Goal: Task Accomplishment & Management: Use online tool/utility

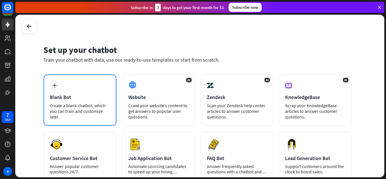
click at [68, 103] on div "Create a blank chatbot, which you can train and customize later." at bounding box center [80, 111] width 60 height 17
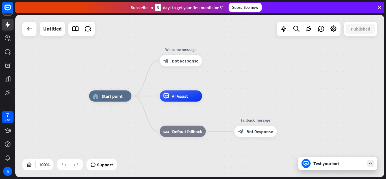
click at [68, 103] on div "home_2 Start point Welcome message block_bot_response Bot Response AI Assist bl…" at bounding box center [199, 96] width 369 height 162
click at [335, 161] on div "Test your bot" at bounding box center [338, 163] width 51 height 6
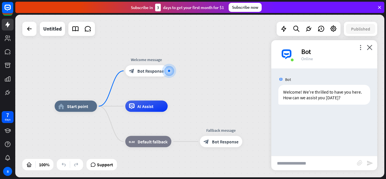
drag, startPoint x: 184, startPoint y: 121, endPoint x: 192, endPoint y: 65, distance: 55.9
click at [192, 65] on div "home_2 Start point Welcome message block_bot_response Bot Response AI Assist bl…" at bounding box center [199, 96] width 369 height 162
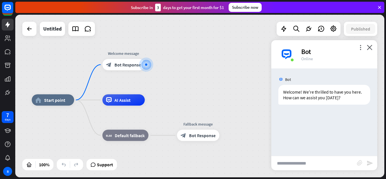
drag, startPoint x: 202, startPoint y: 74, endPoint x: 180, endPoint y: 98, distance: 33.0
click at [180, 98] on div "home_2 Start point Welcome message block_bot_response Bot Response AI Assist bl…" at bounding box center [199, 96] width 369 height 162
click at [119, 61] on div "block_bot_response Bot Response" at bounding box center [124, 64] width 42 height 11
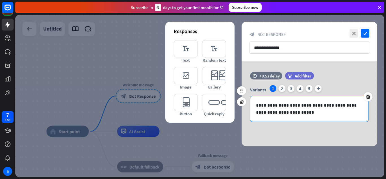
click at [302, 109] on p "**********" at bounding box center [309, 109] width 107 height 14
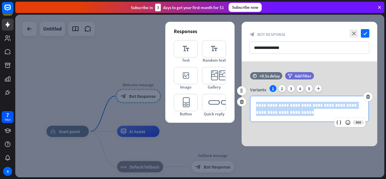
drag, startPoint x: 302, startPoint y: 109, endPoint x: 254, endPoint y: 106, distance: 47.5
click at [254, 106] on div "**********" at bounding box center [309, 108] width 118 height 25
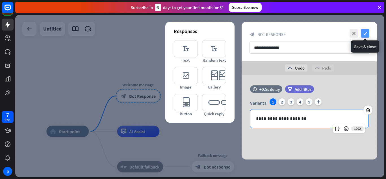
click at [363, 36] on icon "check" at bounding box center [365, 33] width 8 height 8
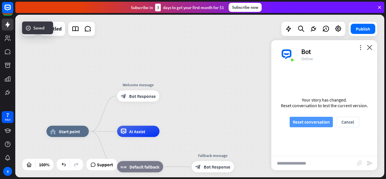
click at [327, 125] on button "Reset conversation" at bounding box center [310, 122] width 43 height 10
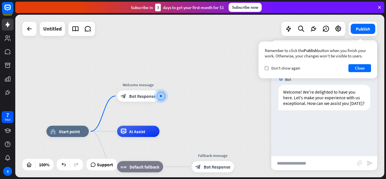
click at [282, 73] on div "Remember to click the Publish button when you finish your work. Otherwise, your…" at bounding box center [317, 60] width 119 height 37
click at [359, 74] on div "Remember to click the Publish button when you finish your work. Otherwise, your…" at bounding box center [317, 60] width 119 height 37
click at [352, 68] on button "Close" at bounding box center [359, 68] width 23 height 8
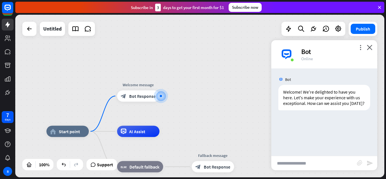
click at [323, 112] on div "Welcome! We're delighted to have you here. Let's make your experience with us e…" at bounding box center [324, 99] width 106 height 28
click at [299, 101] on div "Welcome! We're delighted to have you here. Let's make your experience with us e…" at bounding box center [324, 97] width 92 height 25
click at [144, 102] on div "Edit name more_horiz plus Welcome message block_bot_response Bot Response" at bounding box center [138, 95] width 42 height 11
click at [161, 90] on div at bounding box center [161, 96] width 14 height 14
click at [141, 90] on div "Edit name more_horiz plus block_bot_response Bot Response" at bounding box center [138, 95] width 42 height 11
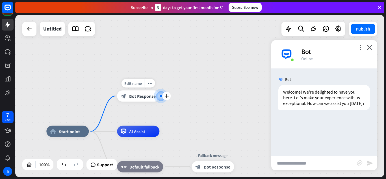
click at [149, 101] on div "block_bot_response Bot Response" at bounding box center [138, 95] width 42 height 11
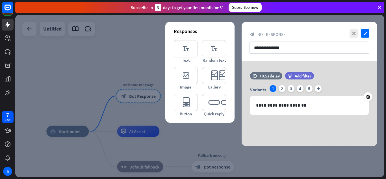
click at [149, 101] on div at bounding box center [199, 96] width 369 height 162
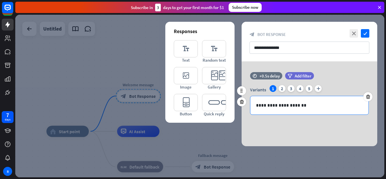
click at [298, 110] on div "**********" at bounding box center [309, 105] width 118 height 18
click at [222, 62] on span "Random text" at bounding box center [213, 59] width 23 height 5
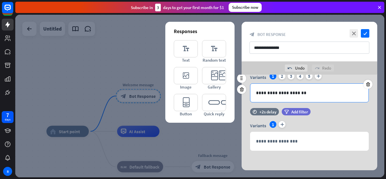
scroll to position [26, 0]
drag, startPoint x: 321, startPoint y: 93, endPoint x: 243, endPoint y: 100, distance: 78.8
click at [243, 100] on div "**********" at bounding box center [309, 87] width 136 height 30
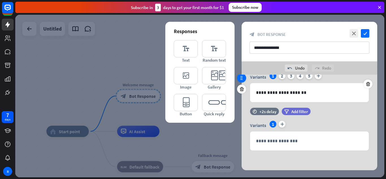
click at [240, 82] on div at bounding box center [241, 77] width 9 height 9
click at [182, 51] on icon "editor_text" at bounding box center [186, 48] width 24 height 17
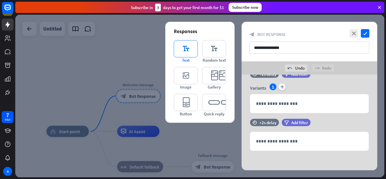
scroll to position [64, 0]
click at [182, 51] on icon "editor_text" at bounding box center [186, 48] width 24 height 17
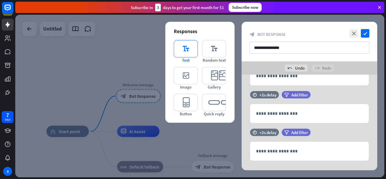
click at [182, 51] on icon "editor_text" at bounding box center [186, 48] width 24 height 17
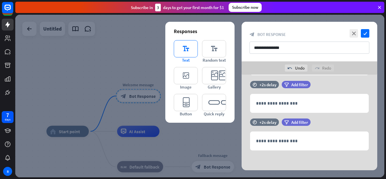
scroll to position [139, 0]
click at [352, 29] on div "**********" at bounding box center [309, 42] width 136 height 40
click at [352, 30] on icon "close" at bounding box center [353, 33] width 8 height 8
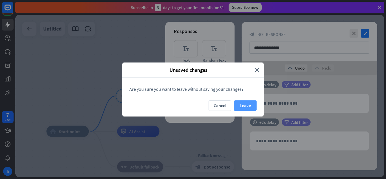
click at [239, 107] on button "Leave" at bounding box center [245, 105] width 23 height 10
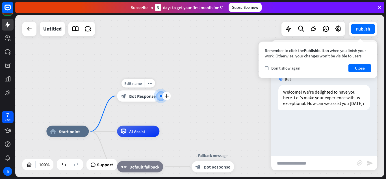
click at [160, 96] on div at bounding box center [161, 96] width 2 height 2
click at [142, 92] on div "block_bot_response Bot Response" at bounding box center [138, 95] width 42 height 11
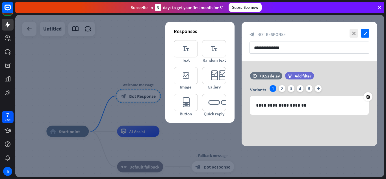
click at [142, 92] on div at bounding box center [199, 96] width 369 height 162
click at [366, 31] on icon "check" at bounding box center [365, 33] width 8 height 8
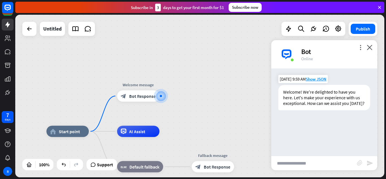
click at [332, 89] on div "Welcome! We're delighted to have you here. Let's make your experience with us e…" at bounding box center [324, 97] width 92 height 25
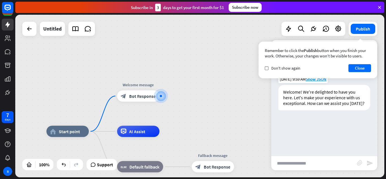
click at [327, 95] on div "Welcome! We're delighted to have you here. Let's make your experience with us e…" at bounding box center [324, 97] width 92 height 25
click at [268, 69] on div "check Don't show again" at bounding box center [283, 68] width 36 height 5
click at [356, 66] on button "Close" at bounding box center [359, 68] width 23 height 8
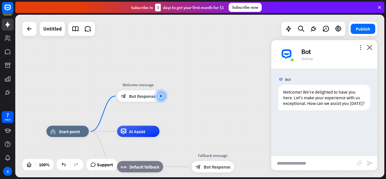
click at [324, 117] on div "Bot Welcome! We're delighted to have you here. Let's make your experience with …" at bounding box center [324, 111] width 106 height 87
click at [304, 94] on div "Welcome! We're delighted to have you here. Let's make your experience with us e…" at bounding box center [324, 97] width 92 height 25
drag, startPoint x: 304, startPoint y: 94, endPoint x: 247, endPoint y: 120, distance: 62.3
click at [247, 120] on div "home_2 Start point Welcome message block_bot_response Bot Response AI Assist bl…" at bounding box center [199, 96] width 369 height 162
click at [73, 134] on span "Start point" at bounding box center [69, 131] width 21 height 6
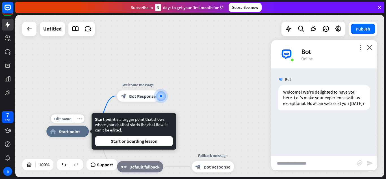
click at [80, 130] on div "home_2 Start point" at bounding box center [67, 131] width 42 height 11
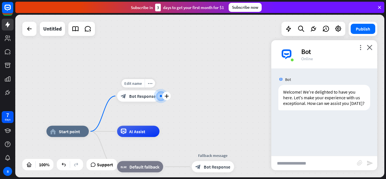
click at [146, 93] on span "Bot Response" at bounding box center [142, 96] width 27 height 6
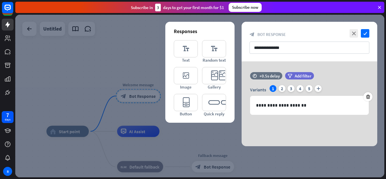
click at [146, 93] on div at bounding box center [199, 96] width 369 height 162
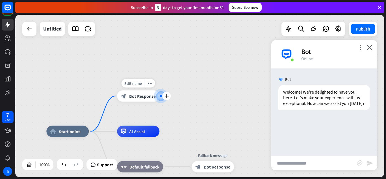
click at [146, 93] on span "Bot Response" at bounding box center [142, 96] width 27 height 6
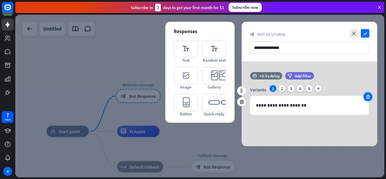
click at [367, 96] on icon at bounding box center [367, 96] width 5 height 5
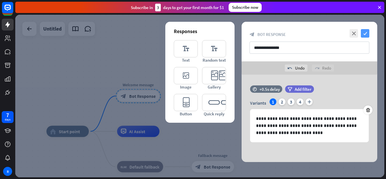
click at [364, 32] on icon "check" at bounding box center [365, 33] width 8 height 8
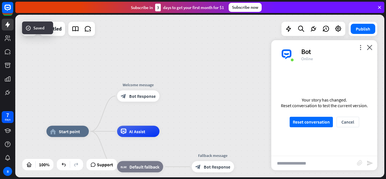
click at [320, 116] on div "Your story has changed. Reset conversation to test the current version. Reset c…" at bounding box center [324, 111] width 106 height 87
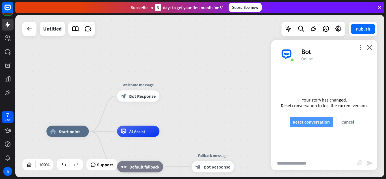
click at [321, 117] on button "Reset conversation" at bounding box center [310, 122] width 43 height 10
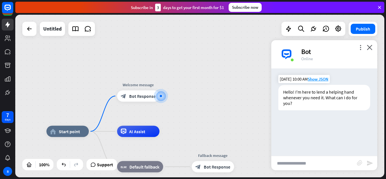
click at [307, 100] on div "Hello! I'm here to lend a helping hand whenever you need it. What can I do for …" at bounding box center [324, 97] width 92 height 25
click at [320, 78] on span "Show JSON" at bounding box center [318, 78] width 21 height 5
click at [385, 123] on div "home_2 Start point Welcome message block_bot_response Bot Response AI Assist bl…" at bounding box center [200, 97] width 371 height 164
click at [315, 77] on span "Show JSON" at bounding box center [318, 78] width 21 height 5
drag, startPoint x: 385, startPoint y: 81, endPoint x: 385, endPoint y: 101, distance: 19.2
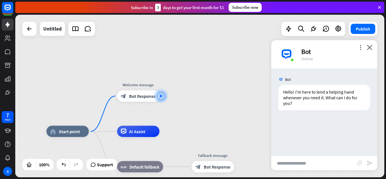
click at [324, 40] on div "more_vert close Bot Online" at bounding box center [324, 54] width 106 height 28
click at [319, 78] on span "Show JSON" at bounding box center [318, 78] width 21 height 5
drag, startPoint x: 385, startPoint y: 91, endPoint x: 384, endPoint y: 105, distance: 14.4
click at [315, 80] on span "Show JSON" at bounding box center [318, 78] width 21 height 5
drag, startPoint x: 384, startPoint y: 62, endPoint x: 342, endPoint y: 174, distance: 119.6
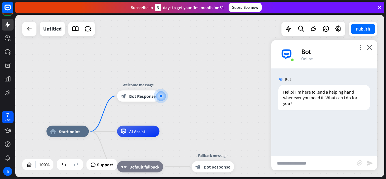
click at [357, 49] on div "Bot" at bounding box center [335, 51] width 69 height 9
click at [360, 50] on div "Bot" at bounding box center [335, 51] width 69 height 9
click at [359, 47] on icon "more_vert" at bounding box center [360, 47] width 5 height 5
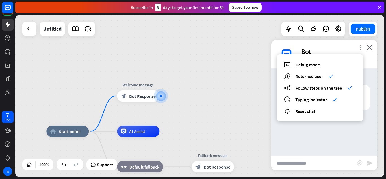
click at [359, 47] on icon "more_vert" at bounding box center [360, 47] width 5 height 5
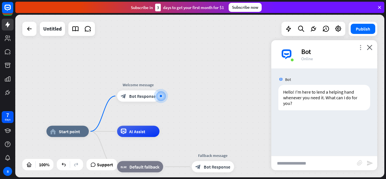
click at [359, 47] on icon "more_vert" at bounding box center [360, 47] width 5 height 5
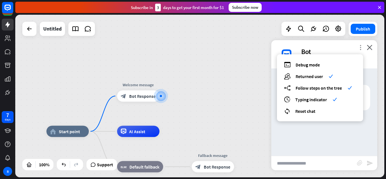
click at [359, 46] on icon "more_vert" at bounding box center [360, 47] width 5 height 5
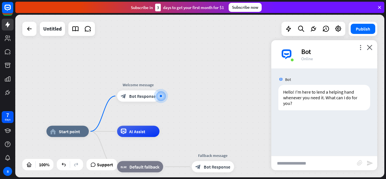
click at [302, 169] on input "text" at bounding box center [314, 163] width 86 height 14
type input "****"
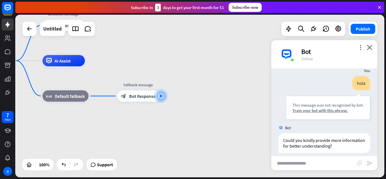
scroll to position [53, 0]
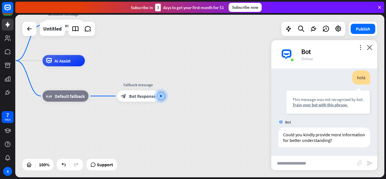
click at [367, 50] on div "Bot" at bounding box center [335, 51] width 69 height 9
click at [369, 48] on icon "close" at bounding box center [370, 47] width 6 height 5
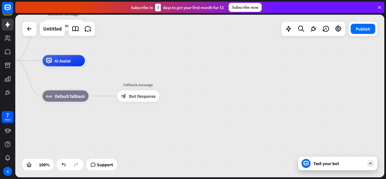
click at [316, 162] on div "Test your bot" at bounding box center [338, 163] width 51 height 6
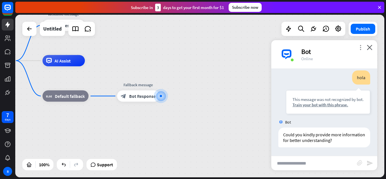
click at [359, 47] on icon "more_vert" at bounding box center [360, 47] width 5 height 5
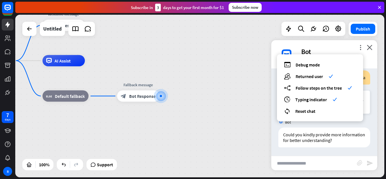
click at [320, 107] on div "debug Debug mode users Returned user check builder_tree Follow steps on the tre…" at bounding box center [320, 87] width 86 height 67
click at [317, 108] on div "reset_chat Reset chat" at bounding box center [320, 111] width 72 height 6
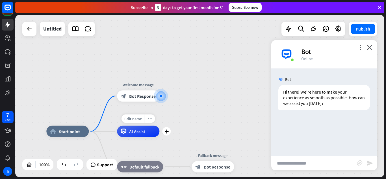
click at [136, 132] on span "AI Assist" at bounding box center [137, 131] width 16 height 6
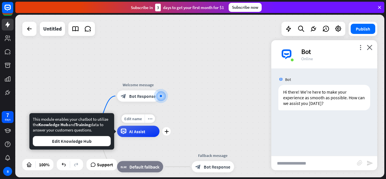
click at [136, 132] on span "AI Assist" at bounding box center [137, 131] width 16 height 6
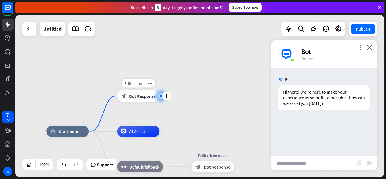
click at [153, 102] on div "Edit name more_horiz plus Welcome message block_bot_response Bot Response" at bounding box center [138, 95] width 42 height 11
click at [166, 97] on icon "plus" at bounding box center [166, 96] width 4 height 4
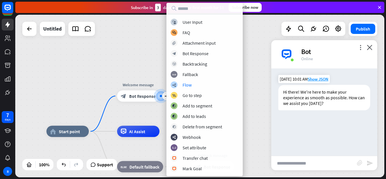
click at [304, 97] on div "Hi there! We're here to make your experience as smooth as possible. How can we …" at bounding box center [324, 97] width 92 height 25
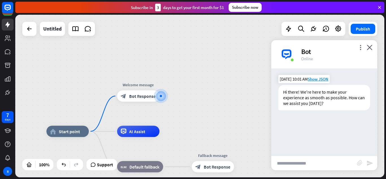
click at [304, 97] on div "Hi there! We're here to make your experience as smooth as possible. How can we …" at bounding box center [324, 97] width 92 height 25
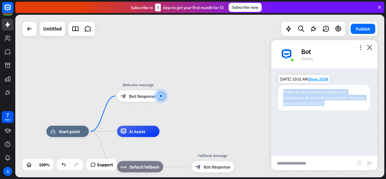
click at [304, 97] on div "Hi there! We're here to make your experience as smooth as possible. How can we …" at bounding box center [324, 97] width 92 height 25
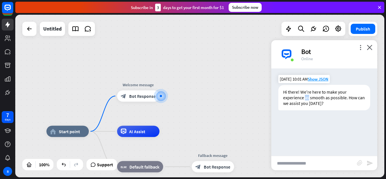
click at [304, 97] on div "Hi there! We're here to make your experience as smooth as possible. How can we …" at bounding box center [324, 97] width 92 height 25
drag, startPoint x: 304, startPoint y: 97, endPoint x: 286, endPoint y: 73, distance: 30.8
click at [286, 73] on div "Bot Hi there! We're here to make your experience as smooth as possible. How can…" at bounding box center [324, 111] width 106 height 87
click at [297, 94] on div "Hi there! We're here to make your experience as smooth as possible. How can we …" at bounding box center [324, 97] width 92 height 25
click at [141, 83] on span "Edit name" at bounding box center [133, 83] width 18 height 5
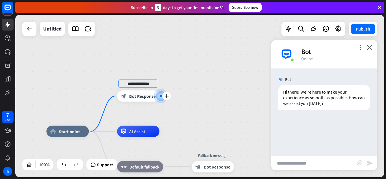
click at [149, 84] on input "**********" at bounding box center [138, 84] width 40 height 8
drag, startPoint x: 149, startPoint y: 84, endPoint x: 177, endPoint y: 92, distance: 29.5
click at [177, 92] on div "**********" at bounding box center [199, 96] width 369 height 162
click at [161, 95] on div at bounding box center [161, 96] width 2 height 2
click at [164, 96] on div "plus" at bounding box center [166, 96] width 8 height 8
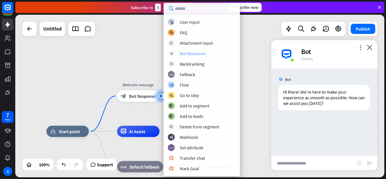
click at [188, 52] on div "Bot Response" at bounding box center [193, 54] width 26 height 6
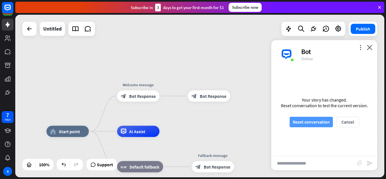
click at [303, 123] on button "Reset conversation" at bounding box center [310, 122] width 43 height 10
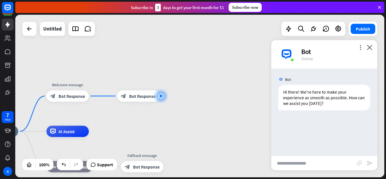
click at [302, 123] on div "Bot Hi there! We're here to make your experience as smooth as possible. How can…" at bounding box center [324, 111] width 106 height 87
click at [77, 97] on span "Bot Response" at bounding box center [71, 96] width 27 height 6
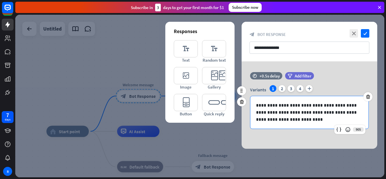
click at [274, 117] on p "**********" at bounding box center [309, 112] width 107 height 21
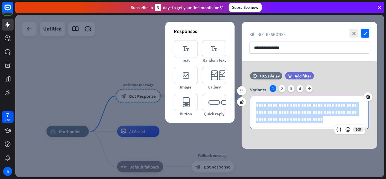
drag, startPoint x: 304, startPoint y: 127, endPoint x: 255, endPoint y: 105, distance: 53.2
click at [255, 105] on div "**********" at bounding box center [309, 112] width 118 height 32
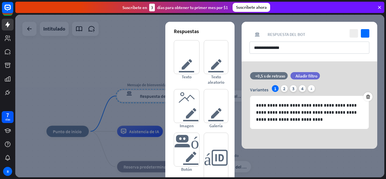
click at [317, 32] on div "respuesta del bot de bloqueo Respuesta del bot" at bounding box center [309, 34] width 120 height 5
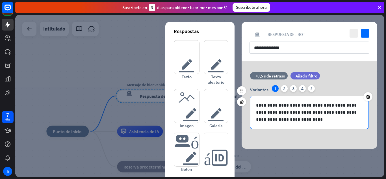
click at [296, 114] on p "**********" at bounding box center [309, 112] width 107 height 21
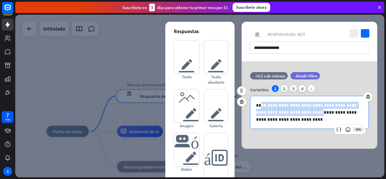
drag, startPoint x: 296, startPoint y: 114, endPoint x: 261, endPoint y: 106, distance: 35.8
click at [261, 106] on p "**********" at bounding box center [309, 112] width 107 height 21
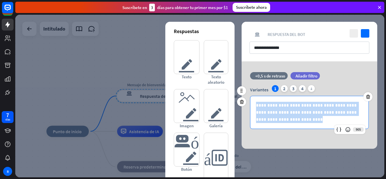
drag, startPoint x: 253, startPoint y: 106, endPoint x: 280, endPoint y: 128, distance: 34.7
click at [280, 128] on div "**********" at bounding box center [309, 112] width 119 height 33
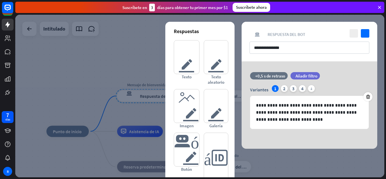
click at [326, 33] on div "respuesta del bot de bloqueo Respuesta del bot" at bounding box center [309, 34] width 120 height 5
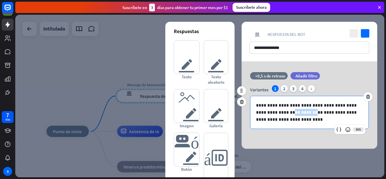
drag, startPoint x: 291, startPoint y: 112, endPoint x: 272, endPoint y: 112, distance: 18.9
click at [272, 112] on p "**********" at bounding box center [309, 112] width 107 height 21
click at [273, 112] on p "**********" at bounding box center [309, 112] width 107 height 21
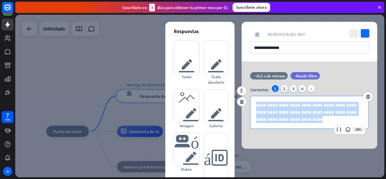
drag, startPoint x: 257, startPoint y: 104, endPoint x: 286, endPoint y: 125, distance: 36.3
click at [286, 125] on div "**********" at bounding box center [309, 112] width 118 height 32
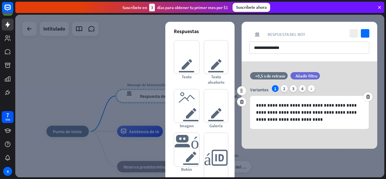
click at [332, 87] on div "Variantes 1 2 3 4 más" at bounding box center [309, 89] width 119 height 9
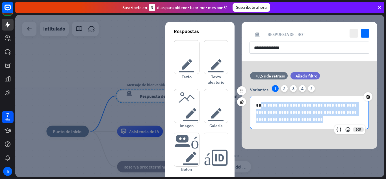
drag, startPoint x: 262, startPoint y: 102, endPoint x: 294, endPoint y: 129, distance: 42.3
click at [294, 129] on div "**********" at bounding box center [309, 103] width 136 height 62
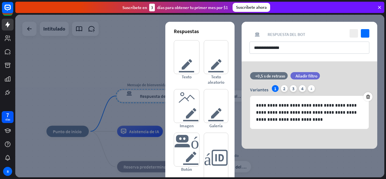
click at [283, 14] on div "Suscríbete en 3 días para obtener tu primer mes por $1 Suscríbete ahora" at bounding box center [200, 7] width 371 height 15
click at [362, 31] on icon "controlar" at bounding box center [365, 33] width 8 height 8
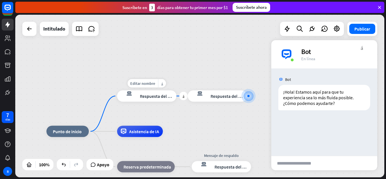
click at [161, 101] on div "respuesta del bot de bloqueo Respuesta del bot" at bounding box center [146, 95] width 59 height 11
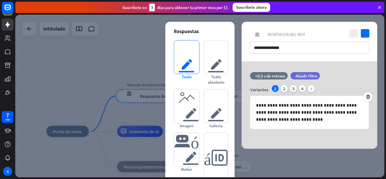
click at [194, 61] on font "texto del editor" at bounding box center [186, 56] width 16 height 33
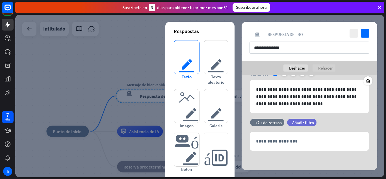
scroll to position [29, 0]
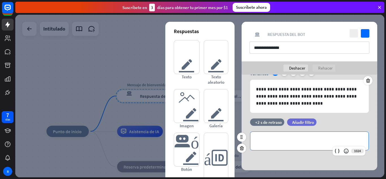
click at [267, 148] on div "**********" at bounding box center [309, 141] width 118 height 18
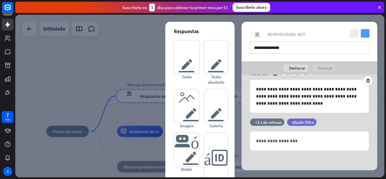
click at [365, 34] on icon "controlar" at bounding box center [365, 33] width 8 height 8
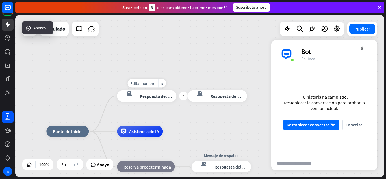
click at [172, 102] on div "Editar nombre más_amarillo más Mensaje de bienvenida respuesta del bot de bloqu…" at bounding box center [146, 95] width 59 height 11
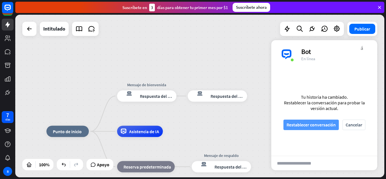
click at [295, 119] on button "Restablecer conversación" at bounding box center [310, 124] width 55 height 10
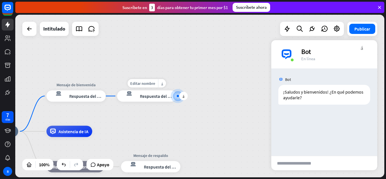
click at [142, 99] on font "Respuesta del bot" at bounding box center [157, 96] width 34 height 6
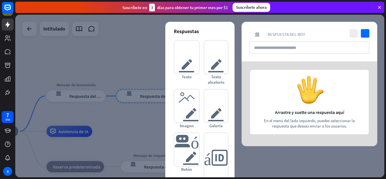
click at [90, 90] on div at bounding box center [199, 96] width 369 height 162
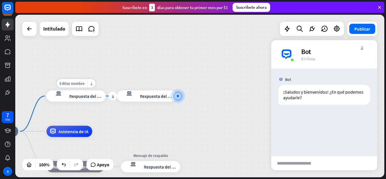
click at [90, 90] on div "respuesta del bot de bloqueo Respuesta del bot" at bounding box center [75, 95] width 59 height 11
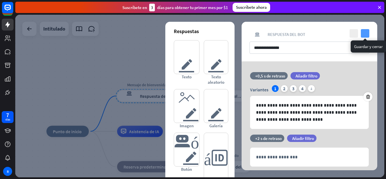
click at [365, 31] on icon "controlar" at bounding box center [365, 33] width 8 height 8
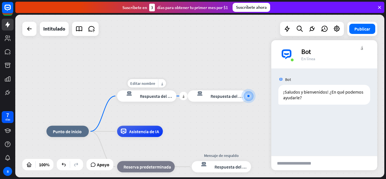
click at [156, 98] on font "Respuesta del bot" at bounding box center [157, 96] width 34 height 6
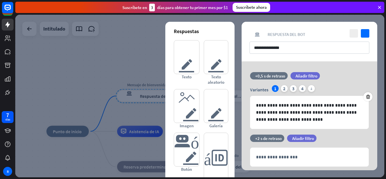
click at [140, 106] on div at bounding box center [199, 96] width 369 height 162
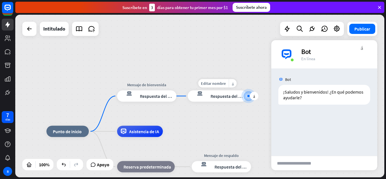
click at [222, 97] on font "Respuesta del bot" at bounding box center [227, 96] width 34 height 6
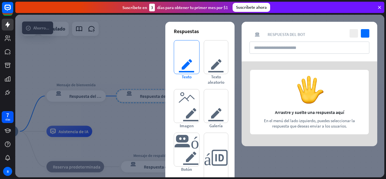
click at [178, 66] on font "texto del editor" at bounding box center [186, 56] width 16 height 33
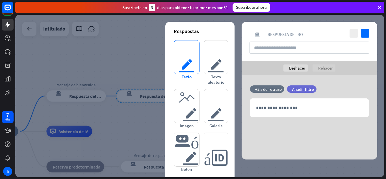
click at [178, 66] on font "texto del editor" at bounding box center [186, 56] width 16 height 33
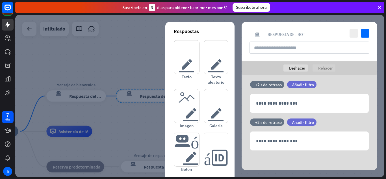
scroll to position [5, 0]
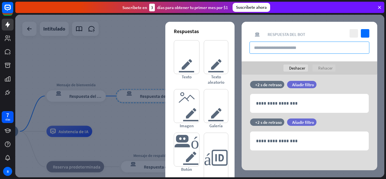
click at [286, 46] on input "text" at bounding box center [309, 48] width 120 height 12
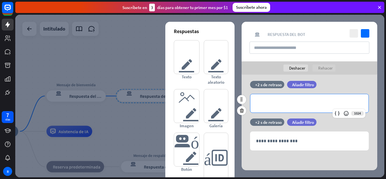
click at [280, 95] on div "**********" at bounding box center [309, 103] width 118 height 18
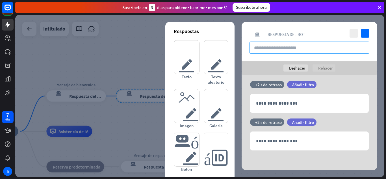
click at [285, 51] on input "text" at bounding box center [309, 48] width 120 height 12
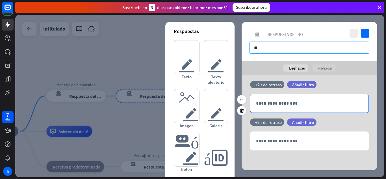
type input "*"
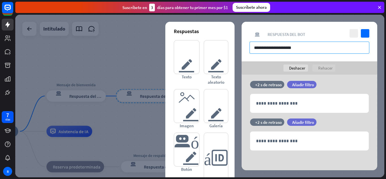
click at [252, 48] on input "**********" at bounding box center [309, 48] width 120 height 12
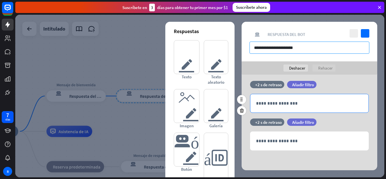
type input "**********"
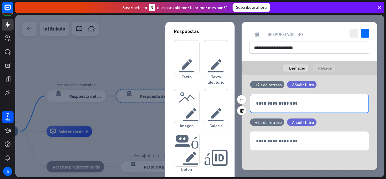
click at [260, 109] on div "**********" at bounding box center [309, 103] width 118 height 18
click at [367, 36] on icon "controlar" at bounding box center [365, 33] width 8 height 8
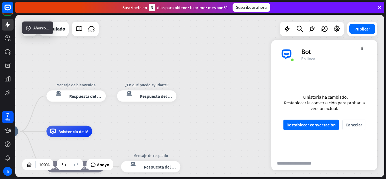
click at [305, 131] on div "Tu historia ha cambiado. Restablecer la conversación para probar la versión act…" at bounding box center [324, 111] width 106 height 87
click at [305, 125] on font "Restablecer conversación" at bounding box center [310, 125] width 49 height 6
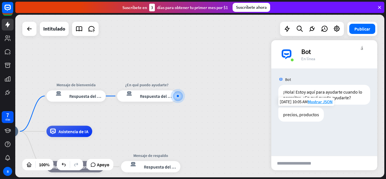
click at [301, 114] on div "precios, productos" at bounding box center [300, 114] width 45 height 14
click at [156, 101] on div "respuesta del bot de bloqueo Respuesta del bot" at bounding box center [146, 95] width 59 height 11
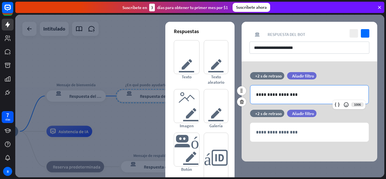
click at [307, 93] on p "**********" at bounding box center [309, 94] width 107 height 7
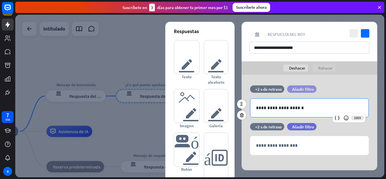
click at [301, 87] on font "Añadir filtro" at bounding box center [303, 88] width 22 height 5
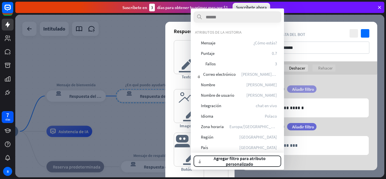
click at [302, 87] on font "Añadir filtro" at bounding box center [303, 88] width 22 height 5
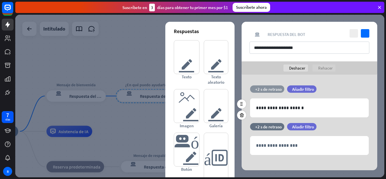
click at [273, 88] on font "+2 s de retraso" at bounding box center [268, 88] width 27 height 5
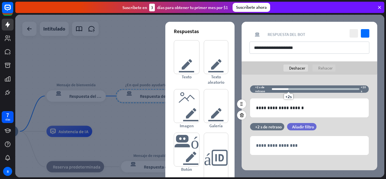
click at [273, 88] on div "+2s" at bounding box center [316, 89] width 88 height 6
click at [295, 91] on div "+2s" at bounding box center [316, 89] width 88 height 6
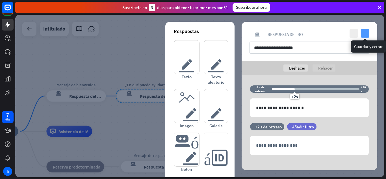
click at [366, 34] on icon "controlar" at bounding box center [365, 33] width 8 height 8
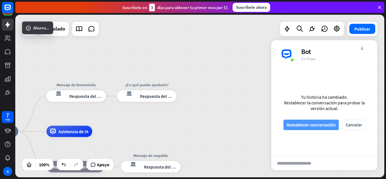
click at [304, 129] on font "Restablecer conversación" at bounding box center [310, 125] width 49 height 10
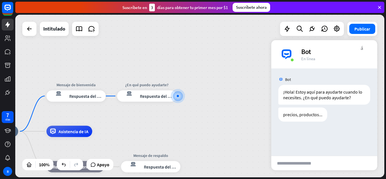
click at [160, 102] on div "Editar nombre más_amarillo más respuesta del bot de bloqueo Respuesta del bot" at bounding box center [146, 95] width 59 height 11
click at [140, 97] on font "Respuesta del bot" at bounding box center [157, 96] width 34 height 6
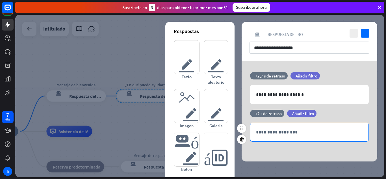
click at [287, 127] on div "**********" at bounding box center [309, 132] width 118 height 18
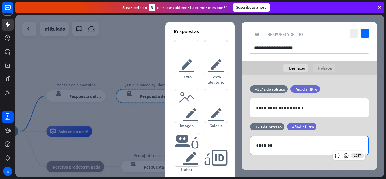
click at [359, 33] on div "cerca controlar" at bounding box center [358, 33] width 21 height 8
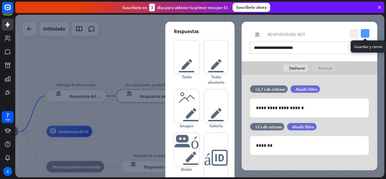
click at [365, 36] on icon "controlar" at bounding box center [365, 33] width 8 height 8
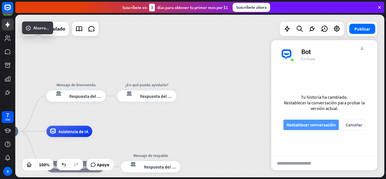
click at [307, 125] on font "Restablecer conversación" at bounding box center [310, 125] width 49 height 6
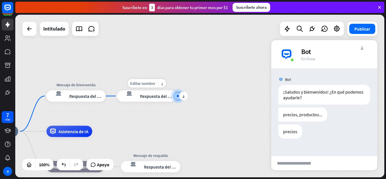
click at [153, 99] on div "respuesta del bot de bloqueo Respuesta del bot" at bounding box center [146, 95] width 59 height 11
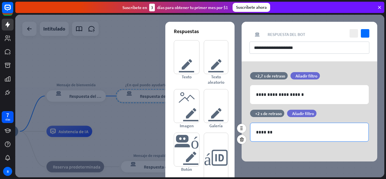
click at [275, 128] on p "*******" at bounding box center [309, 131] width 107 height 7
drag, startPoint x: 275, startPoint y: 128, endPoint x: 236, endPoint y: 131, distance: 39.3
click at [236, 131] on div "**********" at bounding box center [309, 111] width 150 height 100
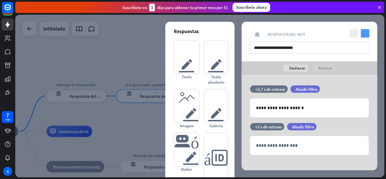
click at [363, 35] on icon "controlar" at bounding box center [365, 33] width 8 height 8
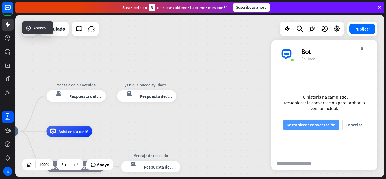
click at [315, 123] on font "Restablecer conversación" at bounding box center [310, 125] width 49 height 6
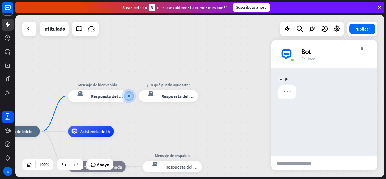
click at [296, 164] on input "text" at bounding box center [298, 163] width 55 height 14
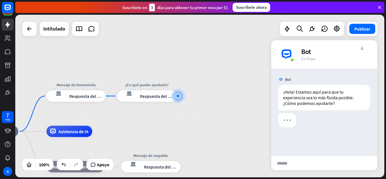
type input "*******"
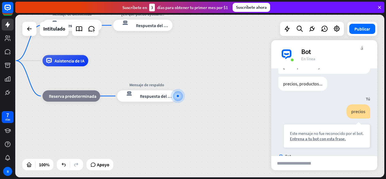
scroll to position [35, 0]
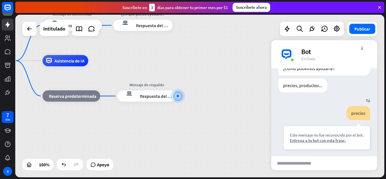
click at [371, 122] on div "precios Este mensaje no fue reconocido por el bot. Entrena a tu bot con esta fr…" at bounding box center [324, 129] width 106 height 46
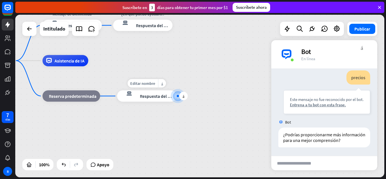
click at [138, 98] on div "respuesta del bot de bloqueo Respuesta del bot" at bounding box center [146, 95] width 59 height 11
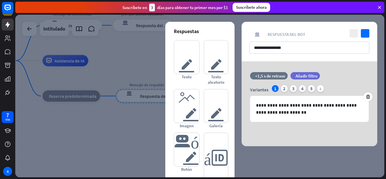
click at [138, 98] on div at bounding box center [199, 96] width 369 height 162
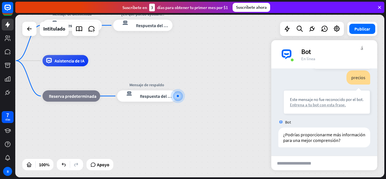
click at [298, 102] on font "Entrena a tu bot con esta frase." at bounding box center [318, 104] width 56 height 5
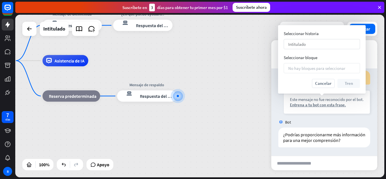
click at [312, 45] on div "Intitulado flecha_abajo" at bounding box center [322, 44] width 76 height 10
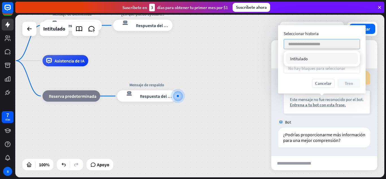
click at [312, 45] on input "search" at bounding box center [320, 44] width 64 height 10
click at [301, 85] on div "Cancelar Tren" at bounding box center [322, 83] width 76 height 9
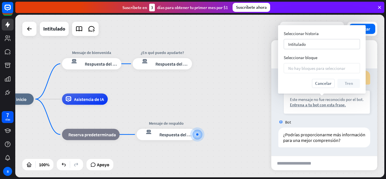
drag, startPoint x: 200, startPoint y: 63, endPoint x: 229, endPoint y: 115, distance: 59.6
click at [229, 115] on div "inicio_2 Punto de inicio Mensaje de bienvenida respuesta del bot de bloqueo Res…" at bounding box center [175, 180] width 369 height 162
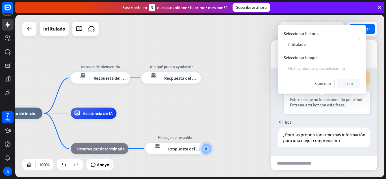
click at [322, 68] on font "No hay bloques para seleccionar" at bounding box center [316, 68] width 57 height 5
click at [296, 71] on font "No hay bloques para seleccionar" at bounding box center [316, 68] width 57 height 5
click at [321, 43] on div "Intitulado flecha_abajo" at bounding box center [322, 44] width 76 height 10
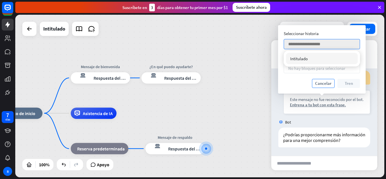
click at [324, 82] on font "Cancelar" at bounding box center [323, 82] width 16 height 5
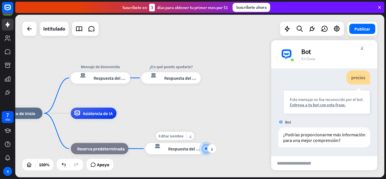
click at [183, 154] on div "Editar nombre más_amarillo más respuesta del bot de bloqueo Respuesta del bot" at bounding box center [174, 148] width 59 height 11
click at [166, 154] on div "Editar nombre más_amarillo más respuesta del bot de bloqueo Respuesta del bot" at bounding box center [174, 148] width 59 height 11
click at [199, 148] on font "Respuesta del bot" at bounding box center [185, 149] width 34 height 6
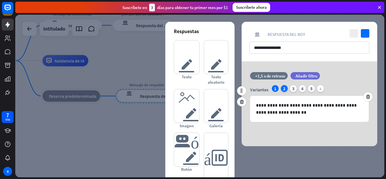
click at [285, 90] on div "2" at bounding box center [284, 88] width 7 height 7
click at [289, 90] on div "Variantes 1 2 3 4 5 más" at bounding box center [309, 89] width 119 height 9
click at [289, 87] on div "Variantes 1 2 3 4 5 más" at bounding box center [309, 89] width 119 height 9
click at [356, 33] on icon "cerca" at bounding box center [353, 33] width 8 height 8
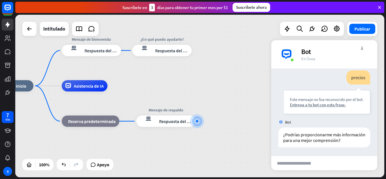
drag, startPoint x: 240, startPoint y: 115, endPoint x: 246, endPoint y: 122, distance: 9.0
click at [246, 122] on div "inicio_2 Punto de inicio Mensaje de bienvenida respuesta del bot de bloqueo Res…" at bounding box center [175, 167] width 369 height 162
click at [161, 52] on font "Respuesta del bot" at bounding box center [172, 51] width 34 height 6
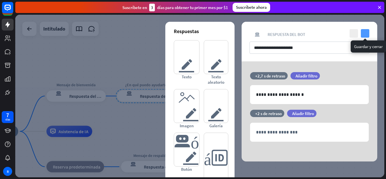
click at [363, 37] on icon "controlar" at bounding box center [365, 33] width 8 height 8
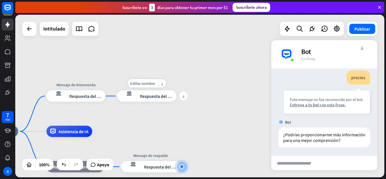
click at [184, 99] on div "más" at bounding box center [183, 96] width 8 height 8
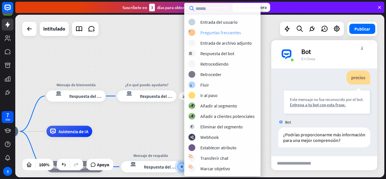
click at [230, 30] on font "Preguntas frecuentes" at bounding box center [220, 33] width 41 height 6
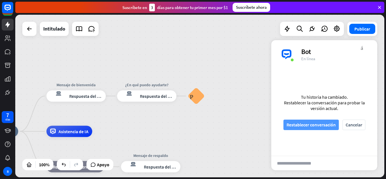
click at [295, 121] on font "Restablecer conversación" at bounding box center [310, 125] width 49 height 10
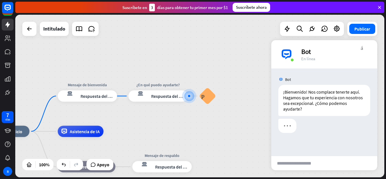
click at [253, 98] on div "inicio_2 Punto de inicio Mensaje de bienvenida respuesta del bot de bloqueo Res…" at bounding box center [199, 96] width 369 height 162
click at [205, 99] on font "Preguntas frecuentes sobre bloques" at bounding box center [207, 96] width 13 height 6
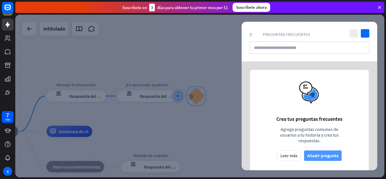
click at [305, 158] on button "Añadir pregunta" at bounding box center [323, 155] width 38 height 10
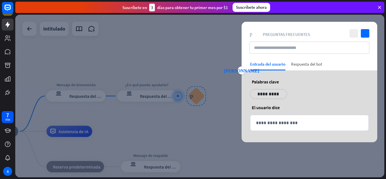
click at [302, 62] on font "Respuesta del bot" at bounding box center [306, 63] width 31 height 5
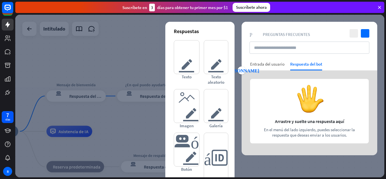
click at [278, 66] on font "Entrada del usuario" at bounding box center [267, 63] width 34 height 5
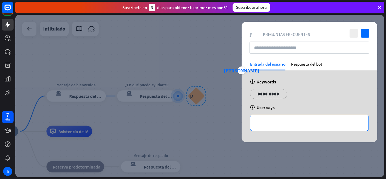
click at [278, 117] on div "**********" at bounding box center [309, 123] width 118 height 16
click at [275, 95] on p "**********" at bounding box center [268, 93] width 29 height 7
click at [269, 123] on p "**********" at bounding box center [309, 122] width 107 height 7
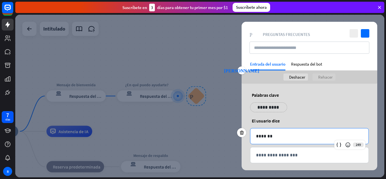
click at [268, 105] on p "**********" at bounding box center [268, 107] width 29 height 7
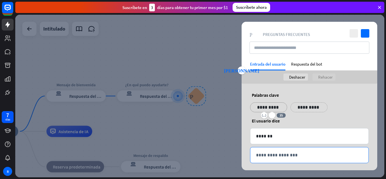
click at [281, 152] on p "**********" at bounding box center [309, 154] width 107 height 7
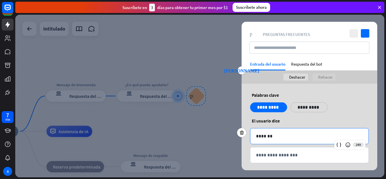
click at [282, 138] on p "*******" at bounding box center [309, 135] width 107 height 7
click at [363, 31] on icon "controlar" at bounding box center [365, 33] width 8 height 8
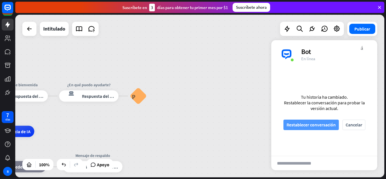
click at [320, 127] on font "Restablecer conversación" at bounding box center [310, 125] width 49 height 6
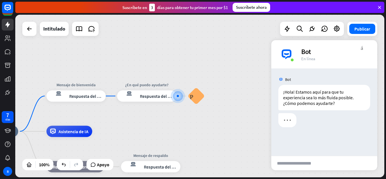
click at [302, 114] on div at bounding box center [324, 121] width 106 height 17
click at [201, 95] on font "Preguntas frecuentes sobre bloques" at bounding box center [196, 96] width 13 height 6
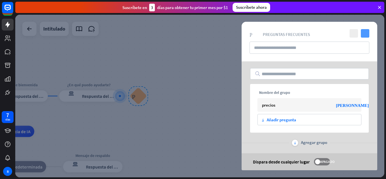
click at [364, 36] on icon "controlar" at bounding box center [365, 33] width 8 height 8
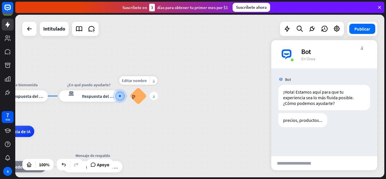
click at [156, 95] on div "más" at bounding box center [153, 96] width 8 height 8
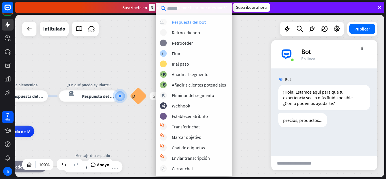
click at [185, 23] on font "Respuesta del bot" at bounding box center [189, 22] width 34 height 6
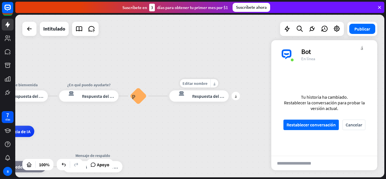
click at [201, 94] on font "Respuesta del bot" at bounding box center [209, 96] width 34 height 6
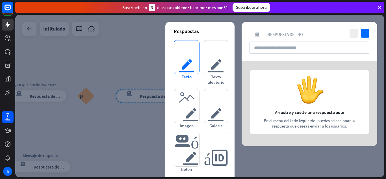
click at [187, 53] on font "texto del editor" at bounding box center [186, 56] width 16 height 33
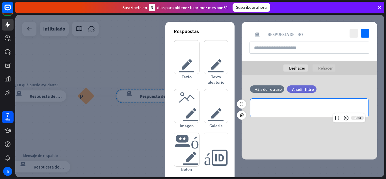
click at [273, 110] on p "**********" at bounding box center [309, 107] width 107 height 7
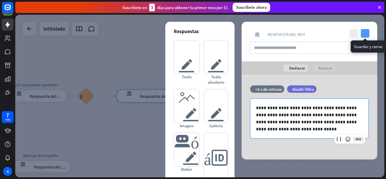
click at [362, 31] on icon "controlar" at bounding box center [365, 33] width 8 height 8
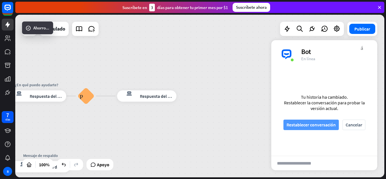
click at [327, 125] on font "Restablecer conversación" at bounding box center [310, 125] width 49 height 6
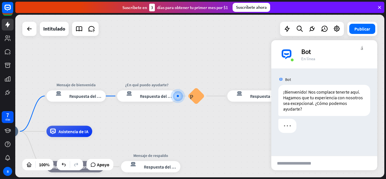
click at [295, 166] on input "text" at bounding box center [298, 163] width 55 height 14
type input "*******"
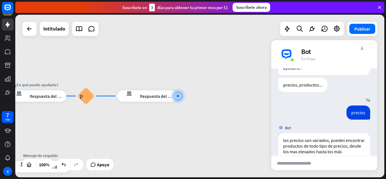
scroll to position [64, 0]
